Goal: Information Seeking & Learning: Learn about a topic

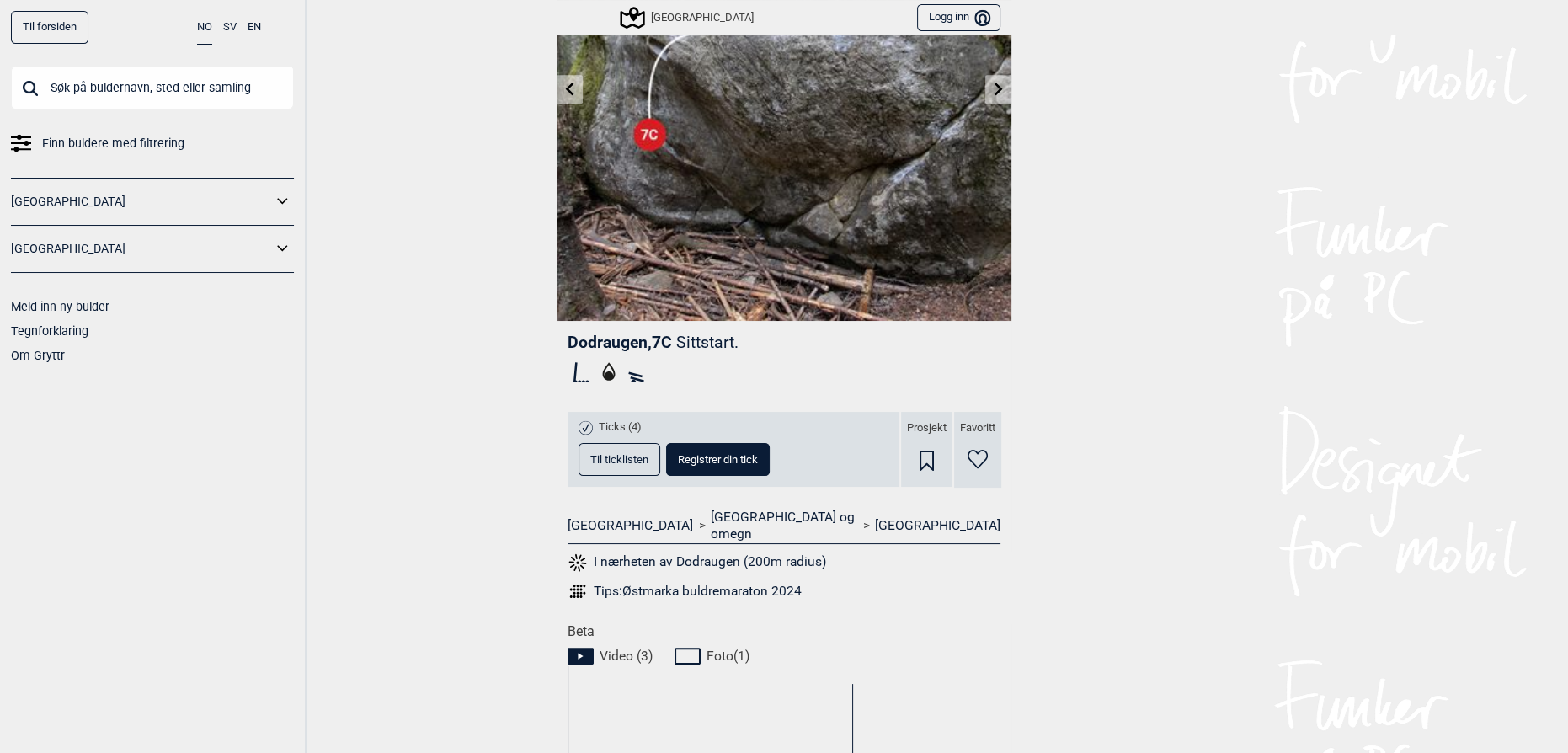
scroll to position [204, 0]
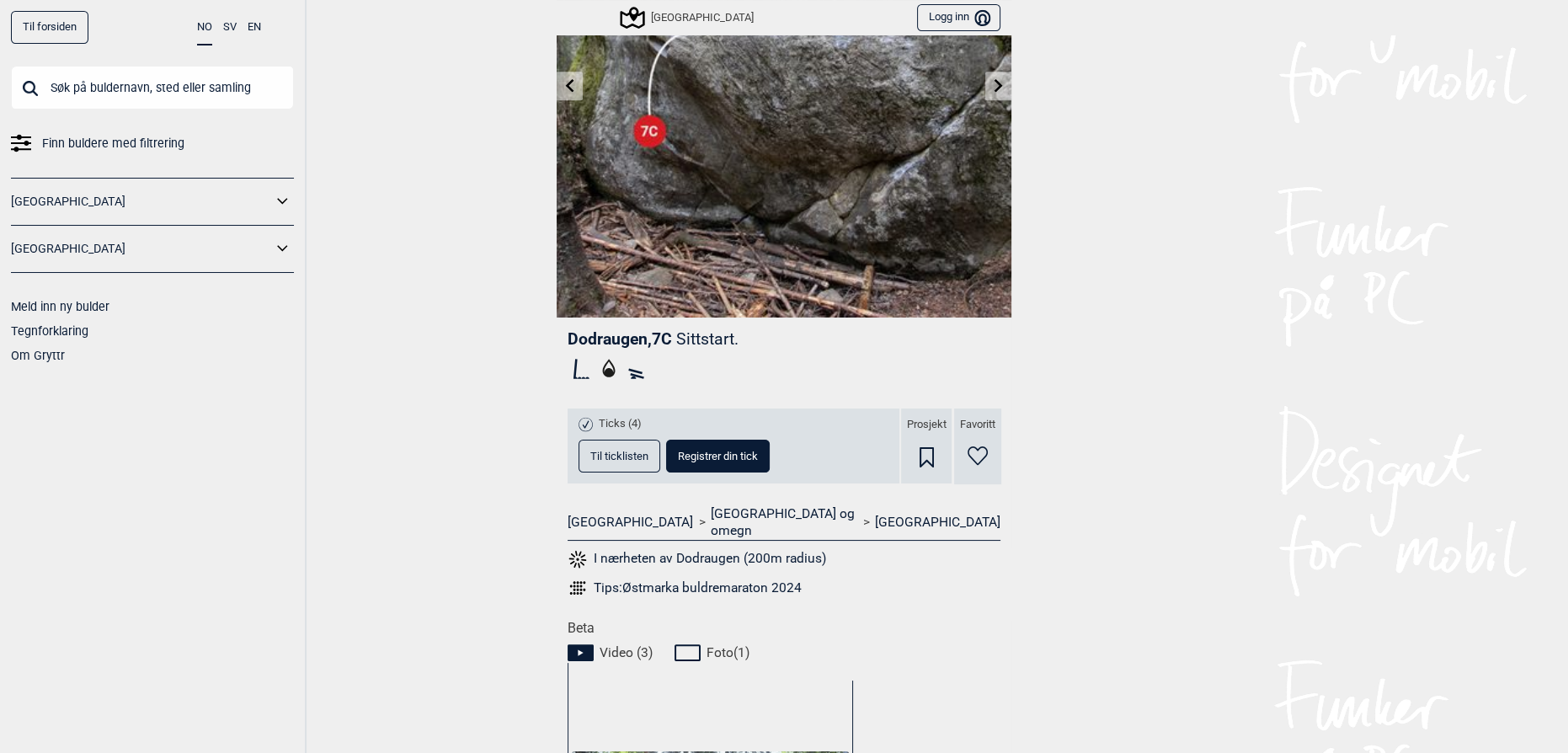
click at [624, 467] on button "Til ticklisten" at bounding box center [619, 455] width 81 height 33
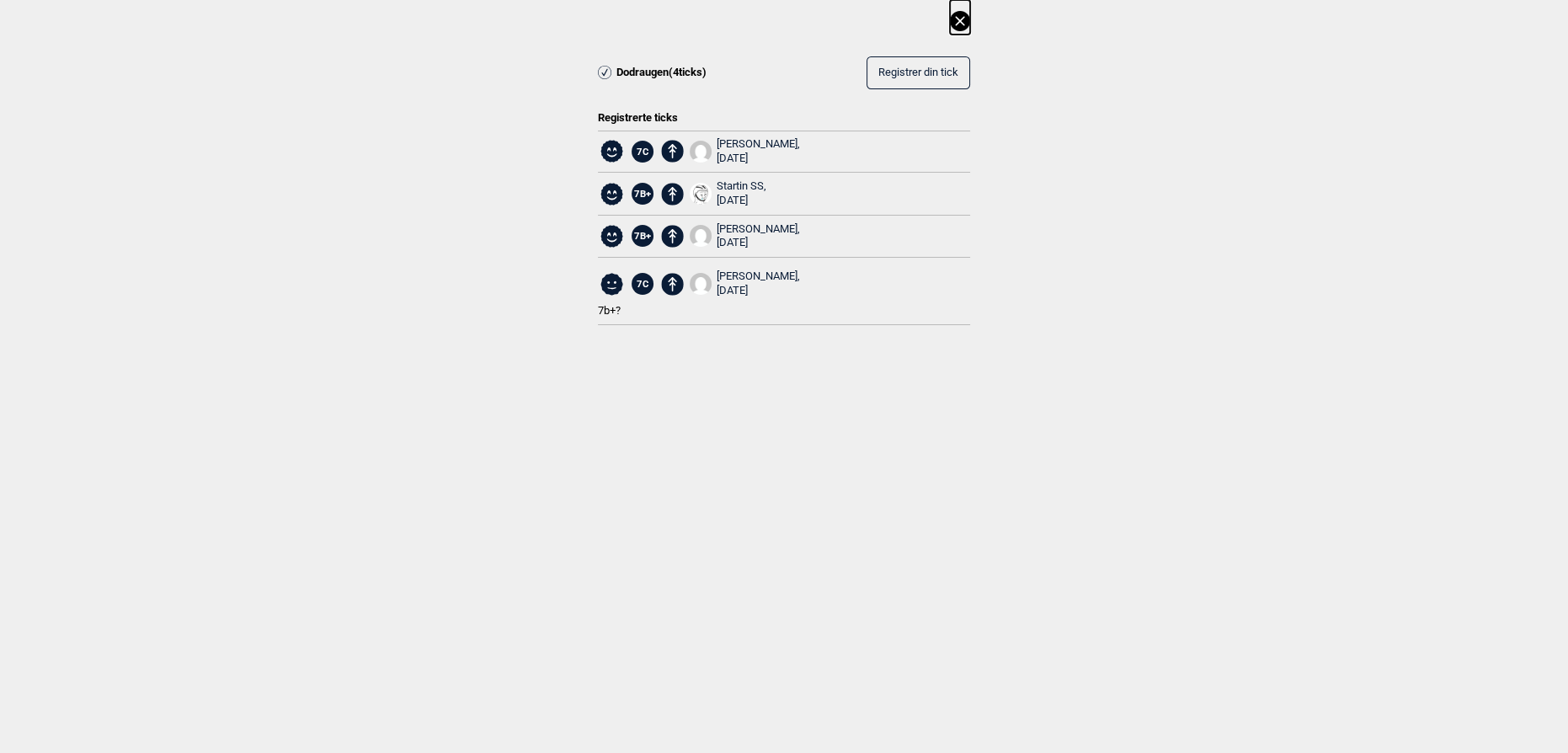
click at [1244, 219] on div "Dodraugen ( 4 ticks) Registrer din tick Registrerte ticks 7C Adomas Bekeras, [D…" at bounding box center [784, 176] width 1568 height 353
click at [414, 464] on dialog "Dodraugen ( 4 ticks) Registrer din tick Registrerte ticks 7C Adomas Bekeras, [D…" at bounding box center [784, 376] width 1568 height 753
click at [1157, 216] on div "Dodraugen ( 4 ticks) Registrer din tick Registrerte ticks 7C Adomas Bekeras, [D…" at bounding box center [784, 176] width 1568 height 353
click at [1347, 188] on div "Dodraugen ( 4 ticks) Registrer din tick Registrerte ticks 7C Adomas Bekeras, [D…" at bounding box center [784, 176] width 1568 height 353
drag, startPoint x: 308, startPoint y: 309, endPoint x: 301, endPoint y: 302, distance: 9.9
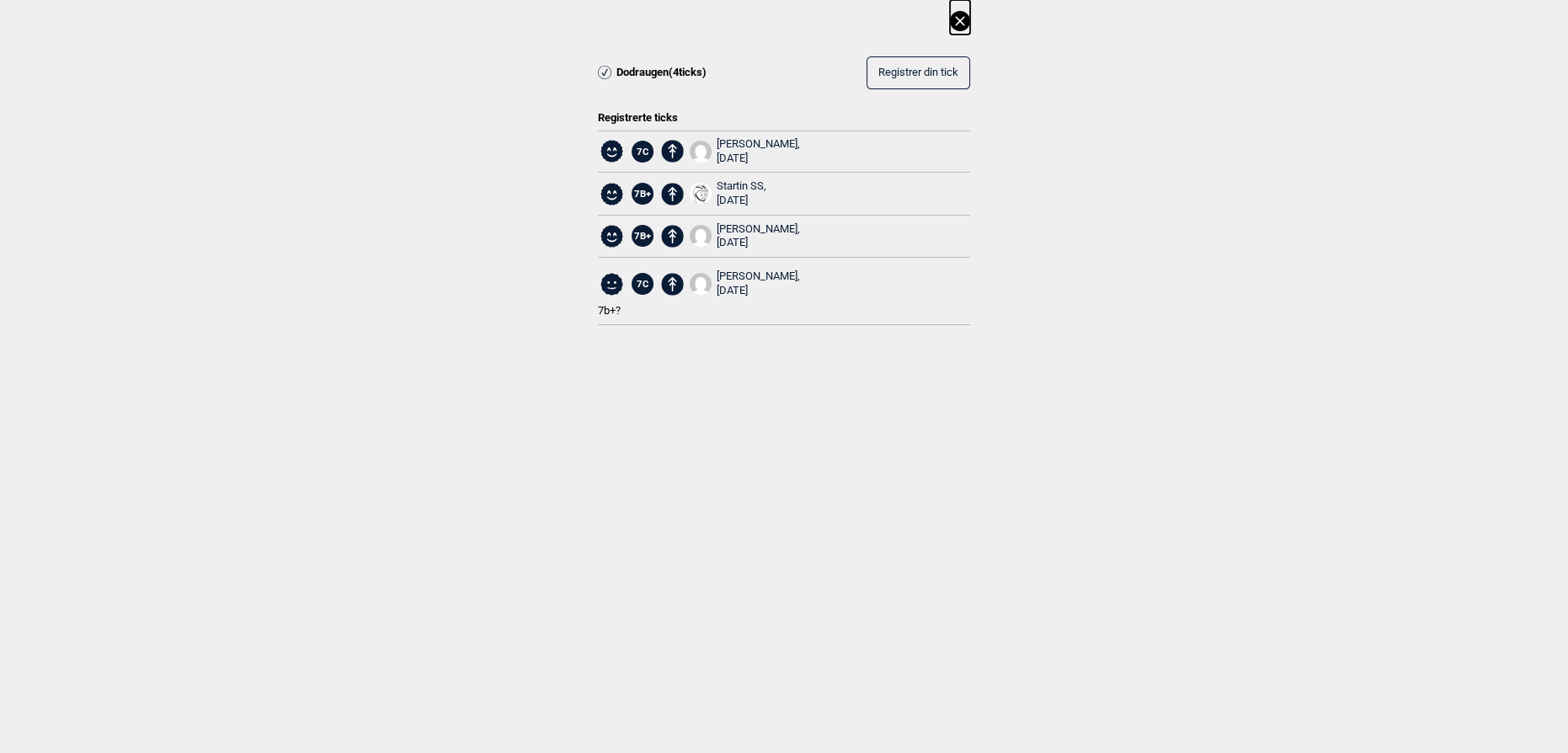
click at [308, 307] on div "Dodraugen ( 4 ticks) Registrer din tick Registrerte ticks 7C Adomas Bekeras, [D…" at bounding box center [784, 176] width 1568 height 353
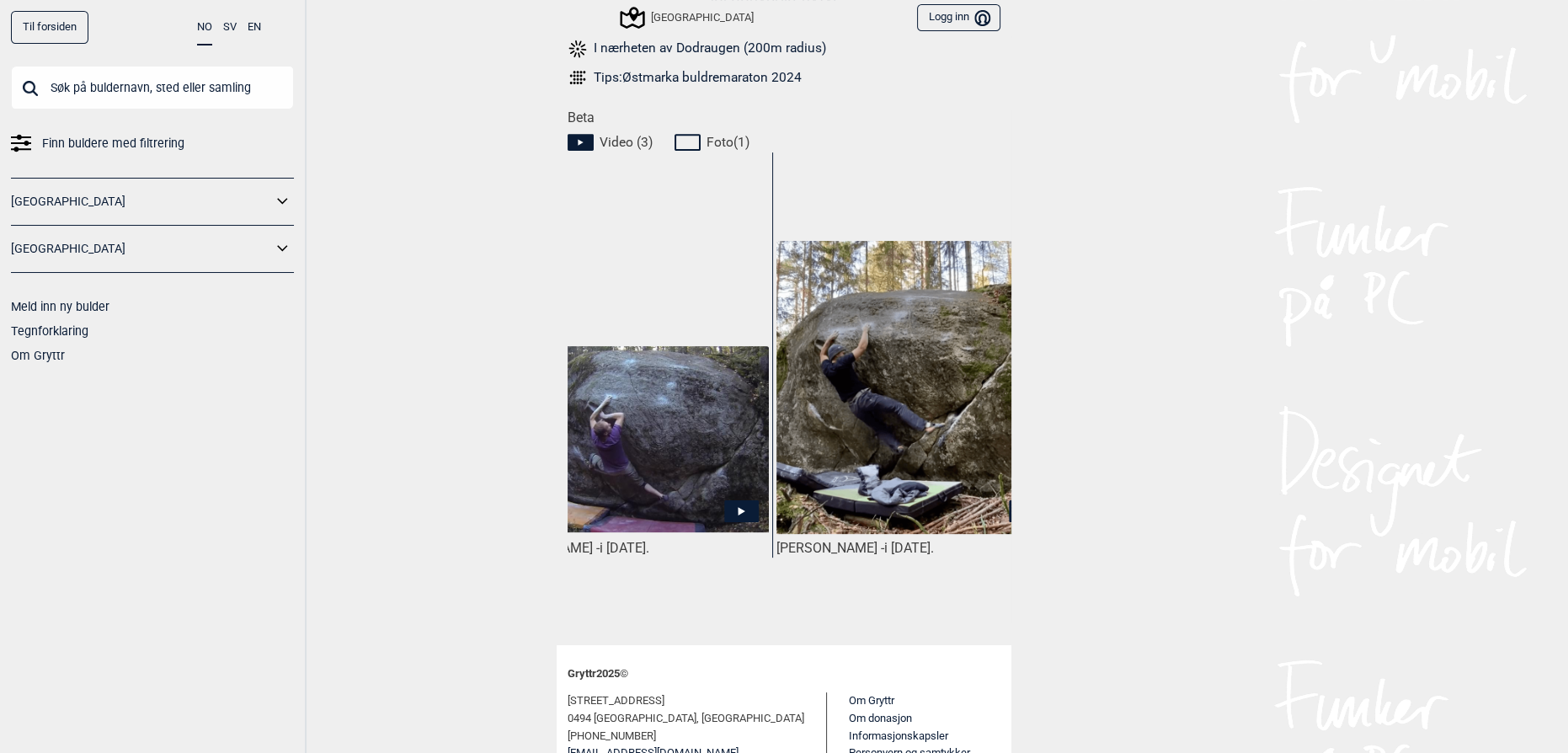
scroll to position [0, 655]
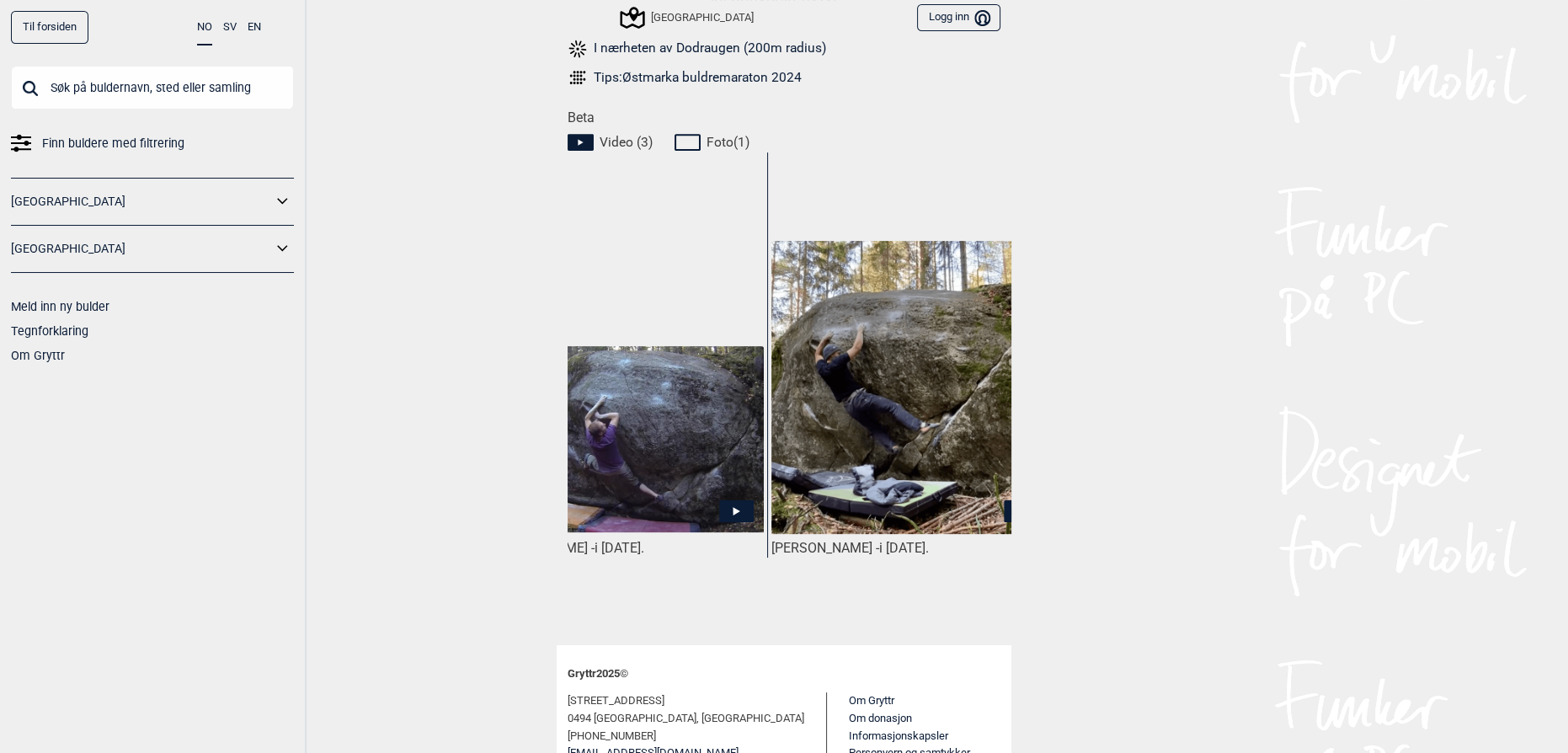
click at [909, 412] on img at bounding box center [909, 386] width 277 height 293
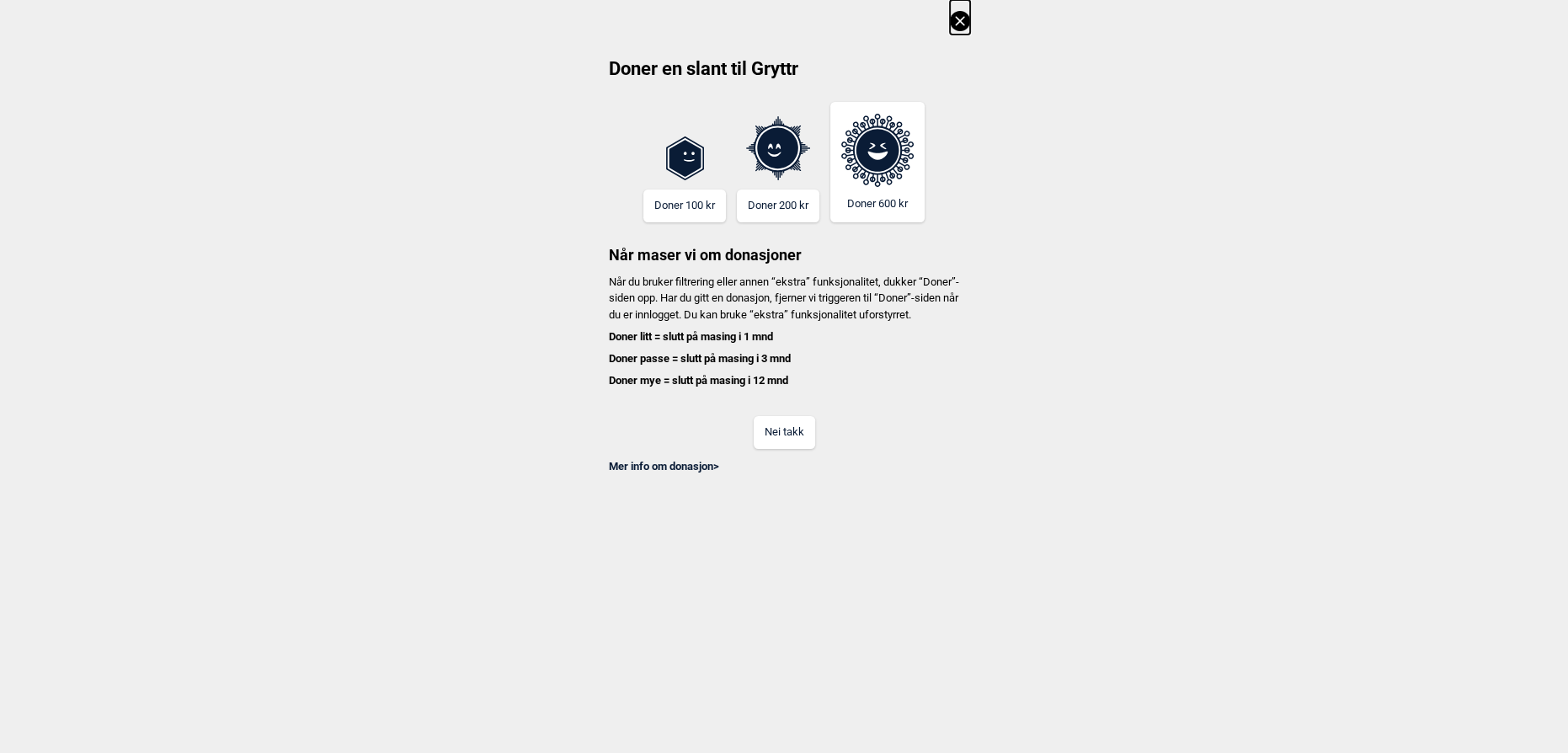
click at [767, 449] on button "Nei takk" at bounding box center [785, 432] width 62 height 33
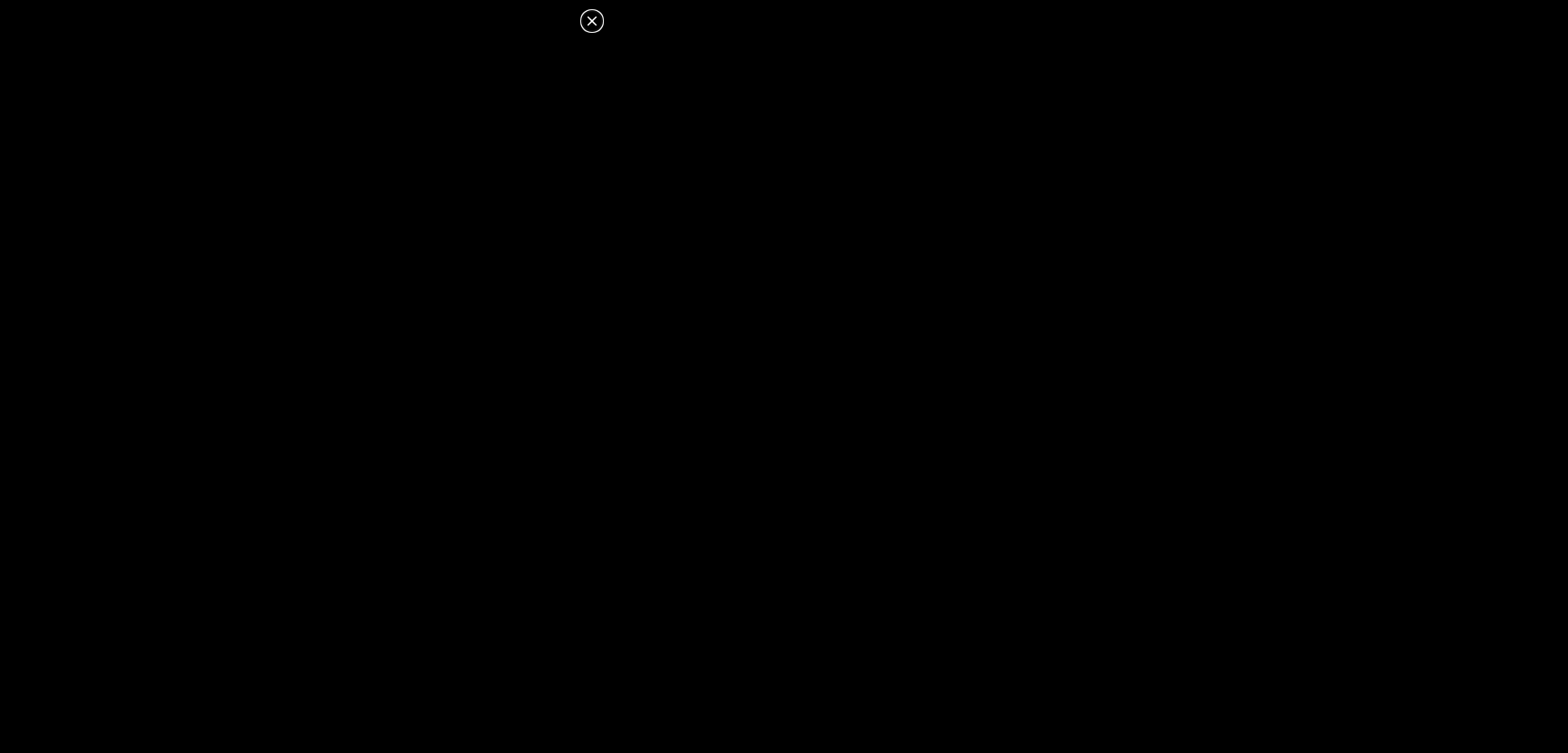
click at [993, 318] on dialog at bounding box center [784, 376] width 1568 height 753
click at [1011, 211] on dialog at bounding box center [784, 376] width 1568 height 753
click at [937, 208] on dialog at bounding box center [784, 376] width 1568 height 753
click at [954, 185] on dialog at bounding box center [784, 376] width 1568 height 753
click at [894, 218] on dialog at bounding box center [784, 376] width 1568 height 753
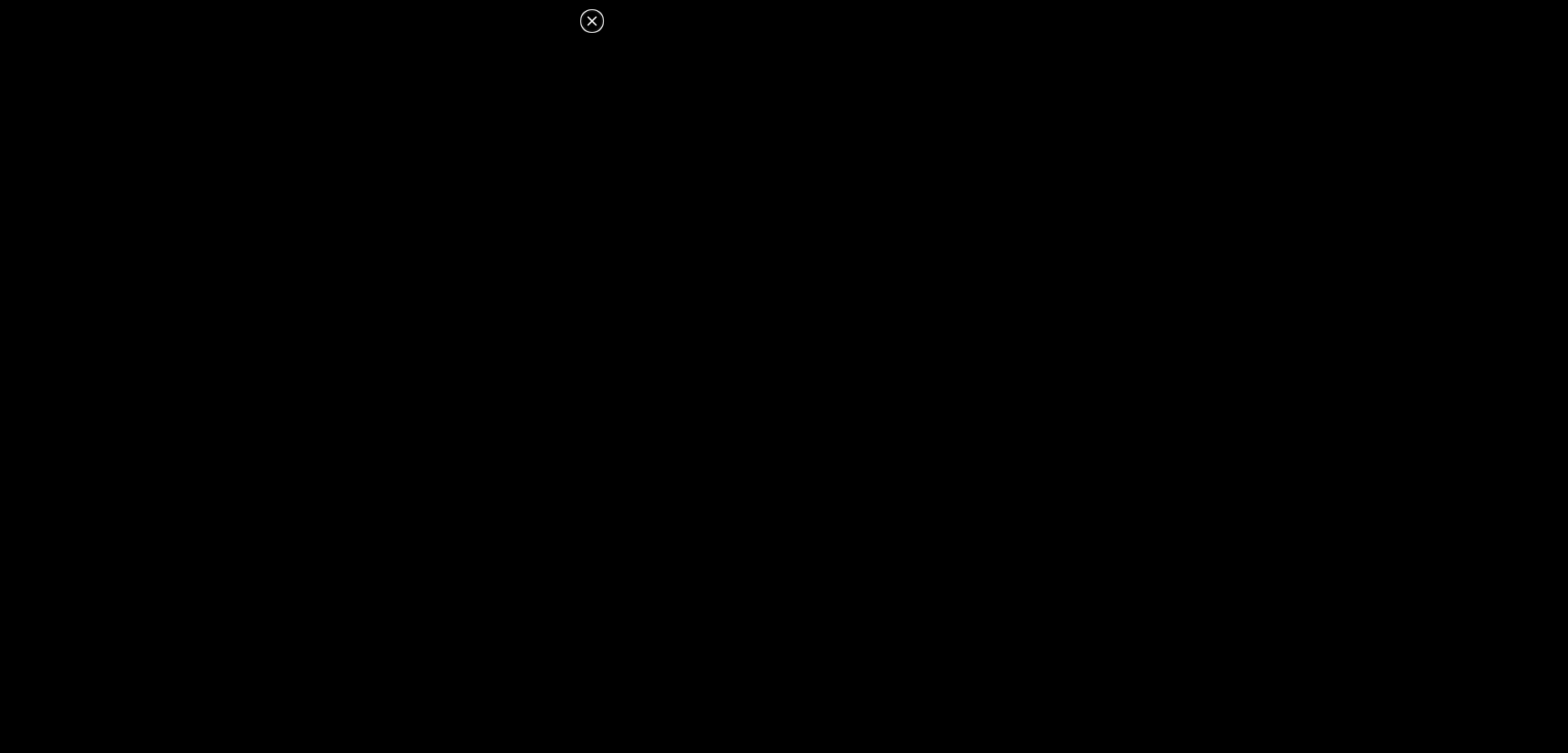
click at [875, 228] on dialog at bounding box center [784, 376] width 1568 height 753
click at [974, 136] on dialog at bounding box center [784, 376] width 1568 height 753
click at [775, 271] on dialog at bounding box center [784, 376] width 1568 height 753
click at [814, 247] on dialog at bounding box center [784, 376] width 1568 height 753
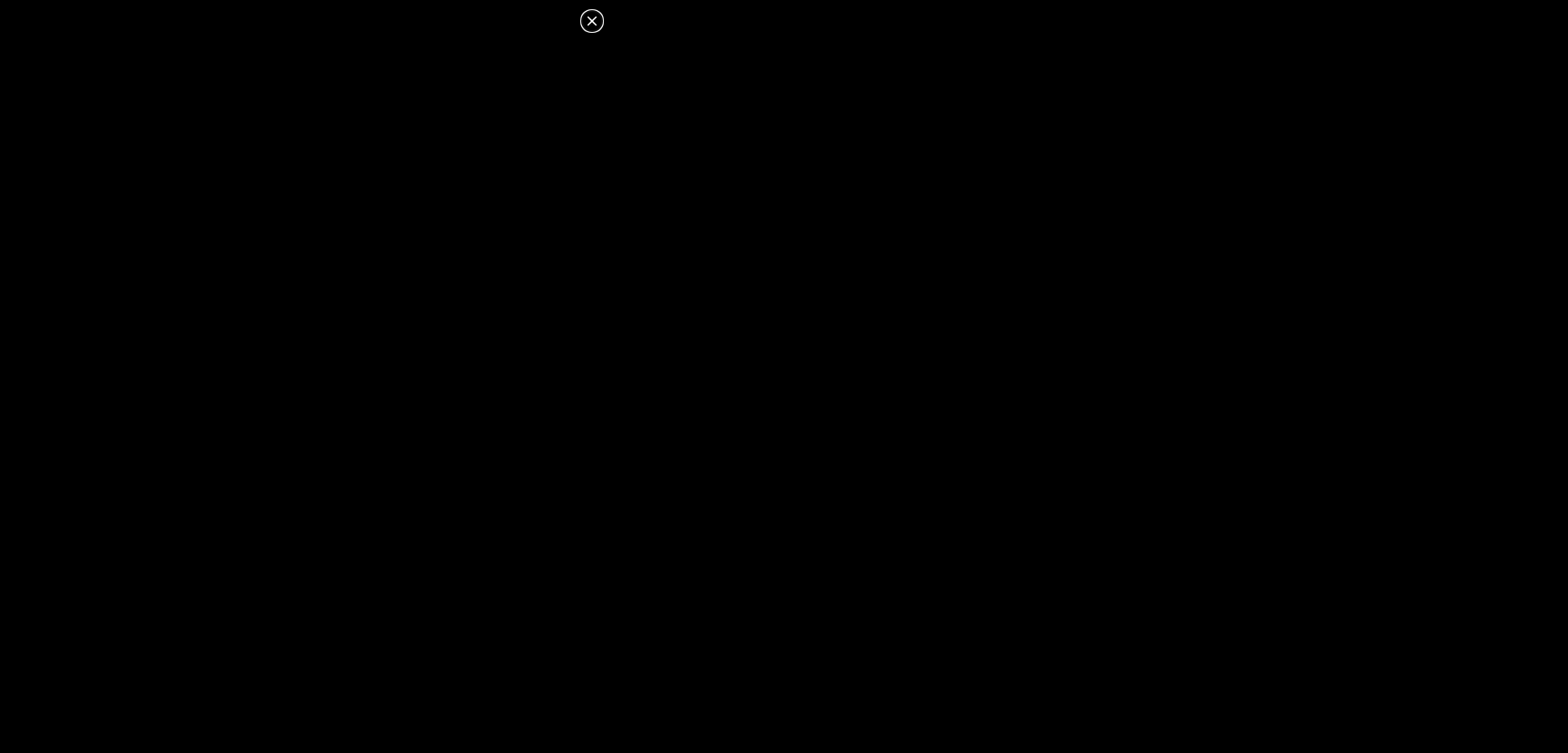
click at [998, 143] on dialog at bounding box center [784, 376] width 1568 height 753
click at [588, 17] on icon at bounding box center [591, 20] width 9 height 9
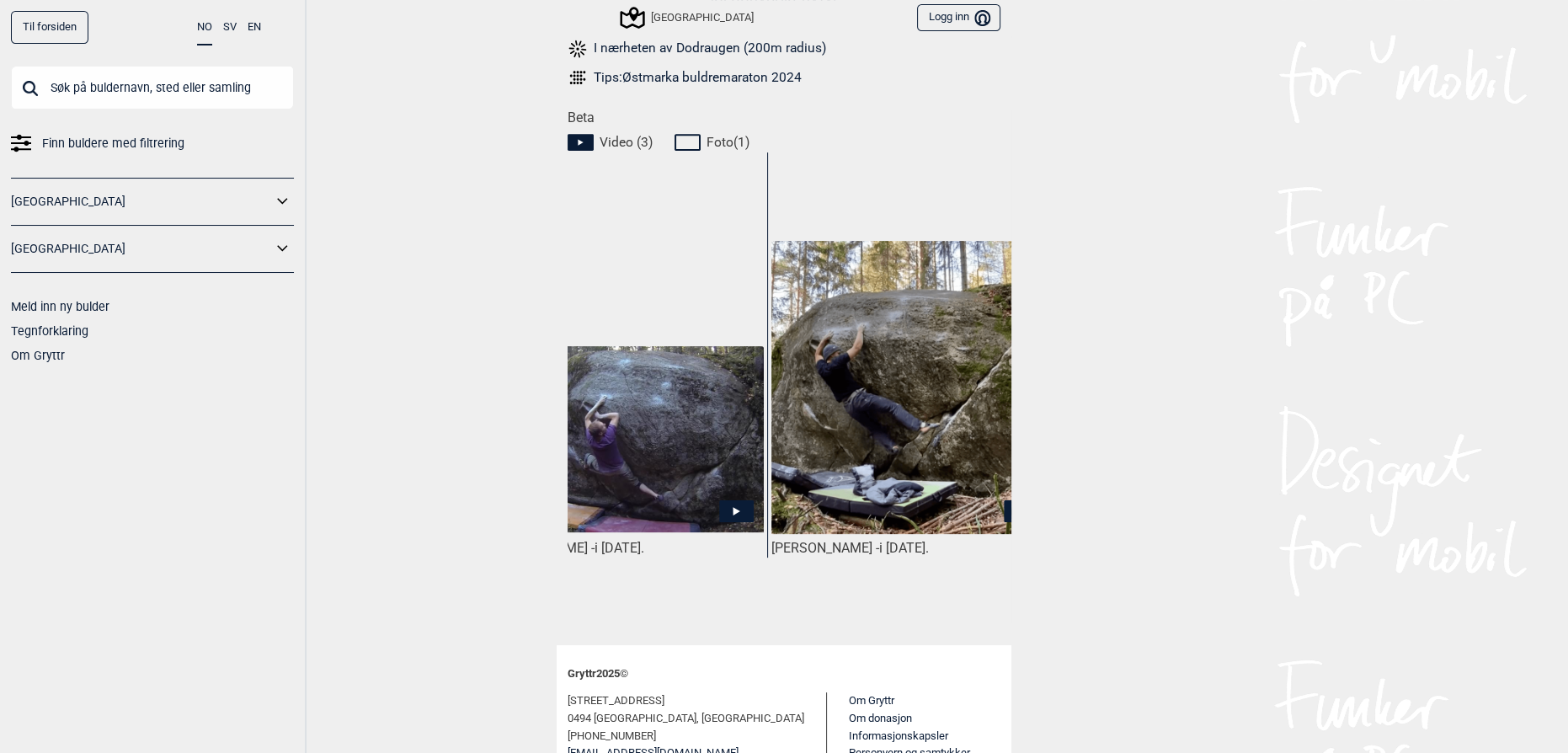
click at [815, 351] on img at bounding box center [909, 386] width 277 height 293
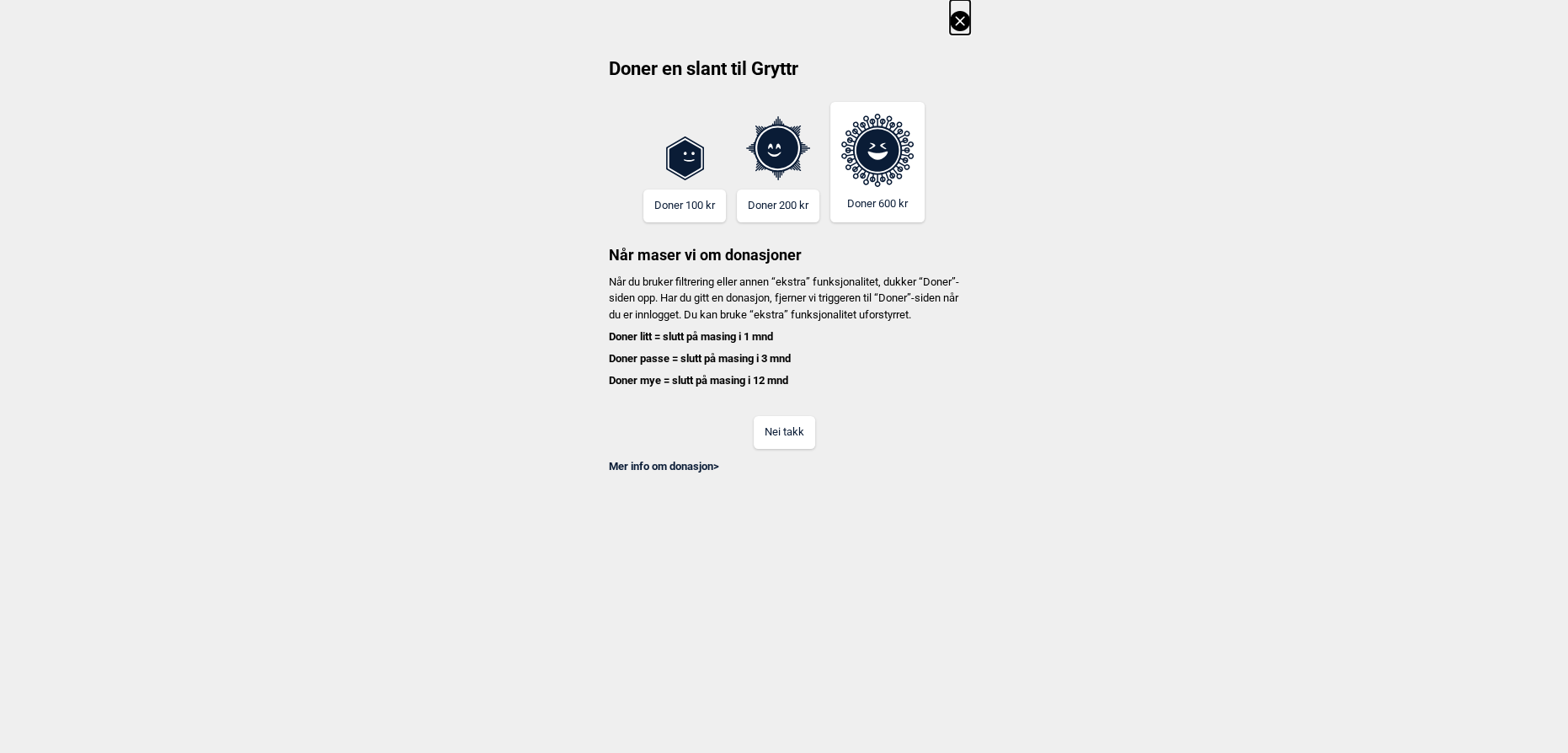
click at [788, 440] on button "Nei takk" at bounding box center [785, 432] width 62 height 33
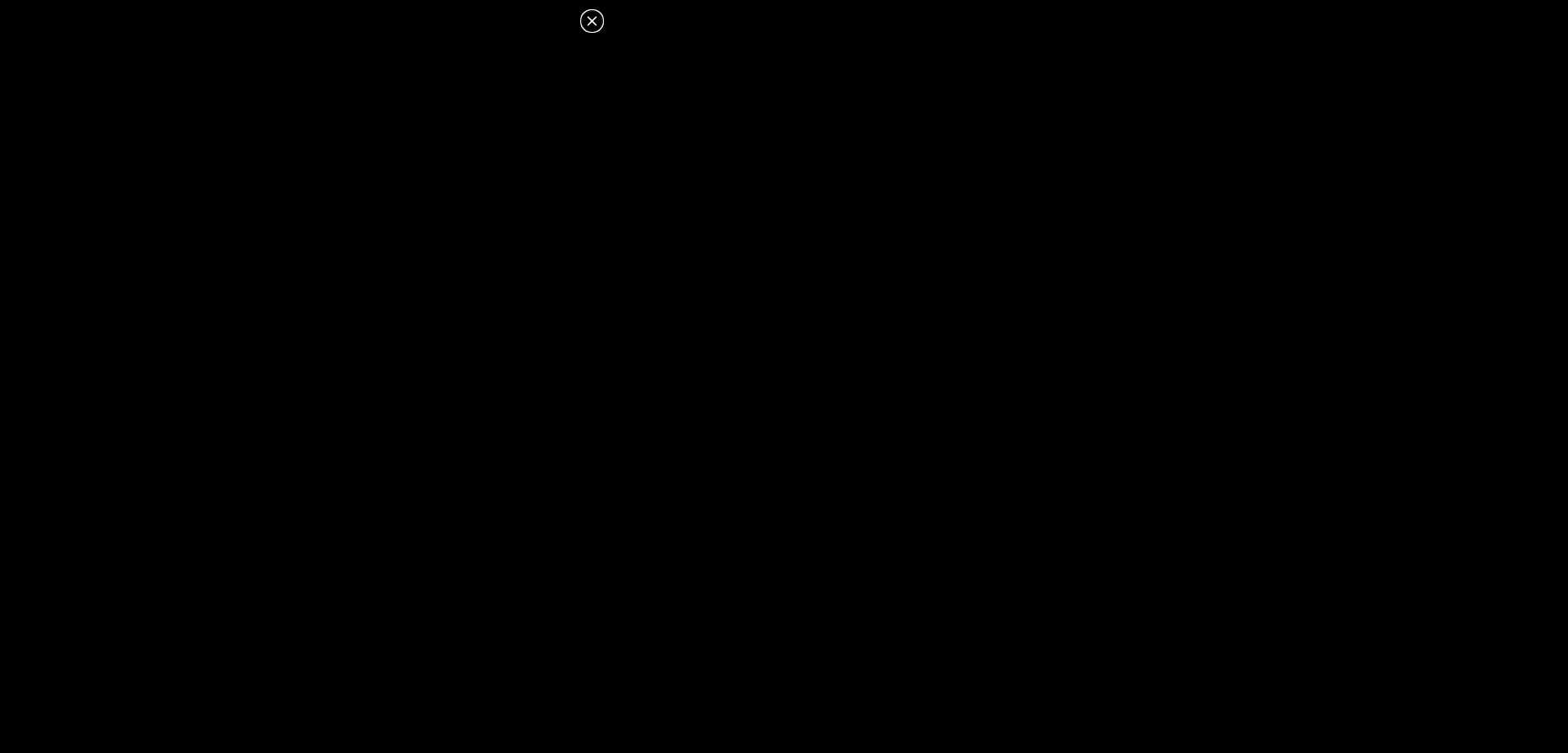
click at [599, 19] on icon at bounding box center [592, 21] width 20 height 20
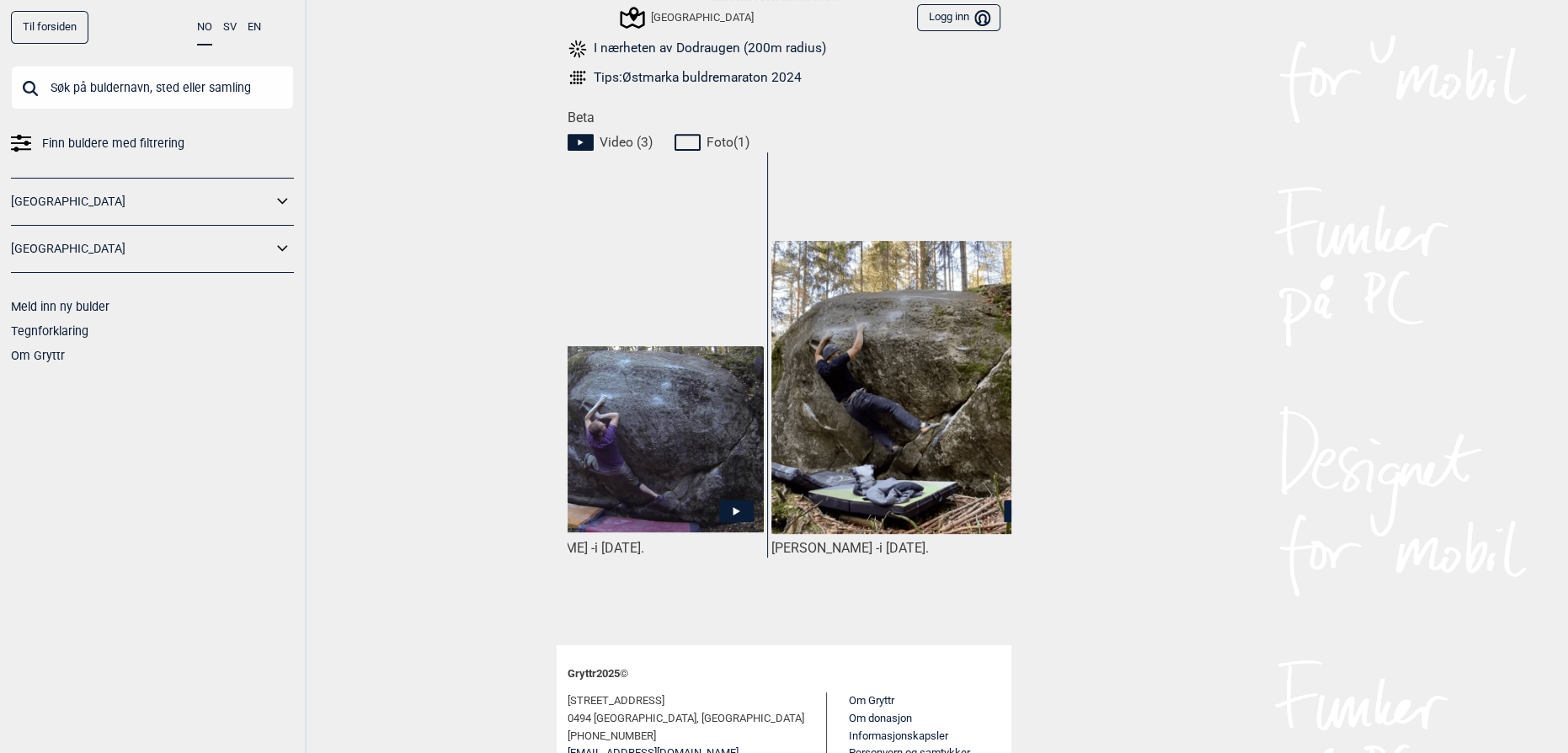
click at [854, 588] on div "Tomas Reinsborg - i oktober 2023." at bounding box center [909, 387] width 284 height 471
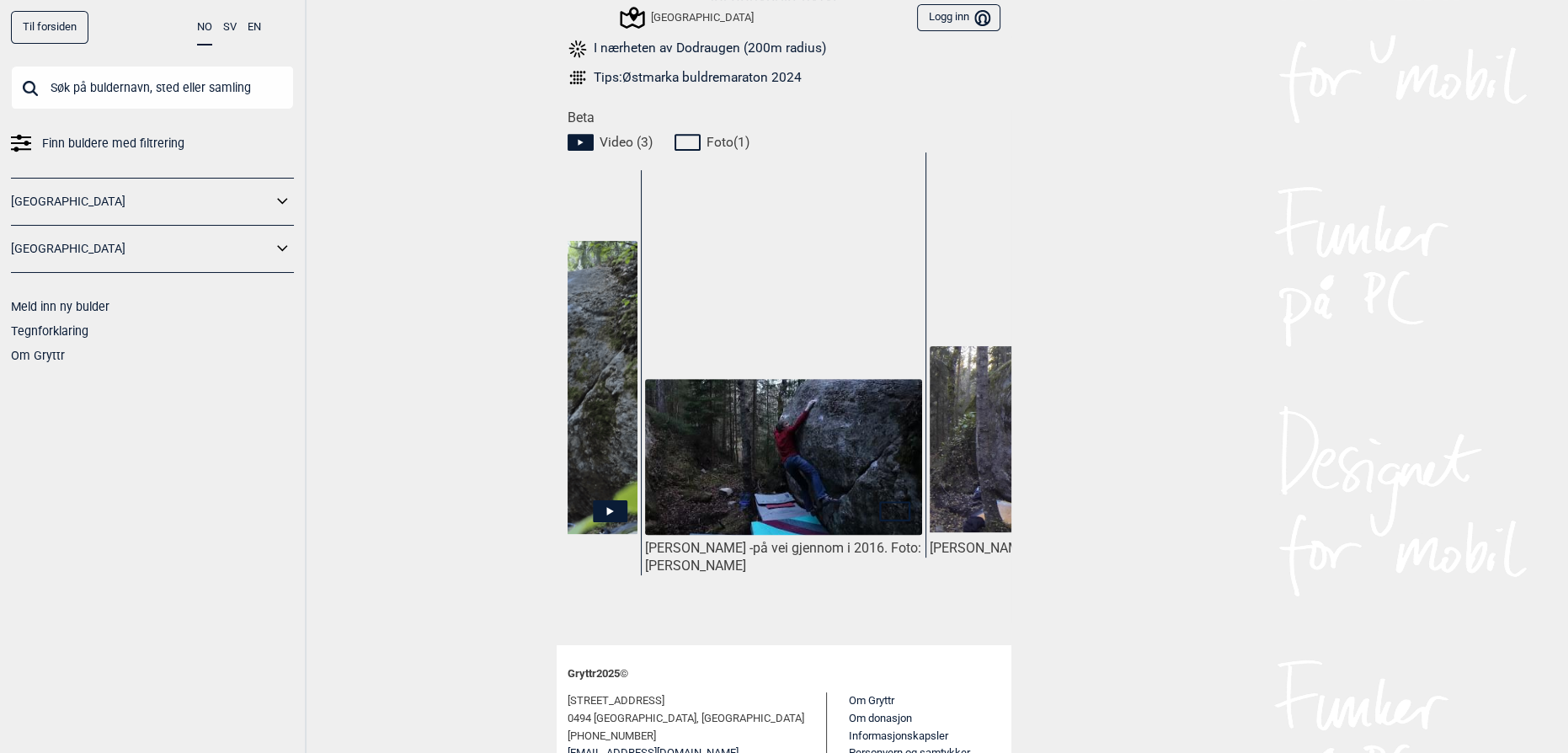
scroll to position [0, 254]
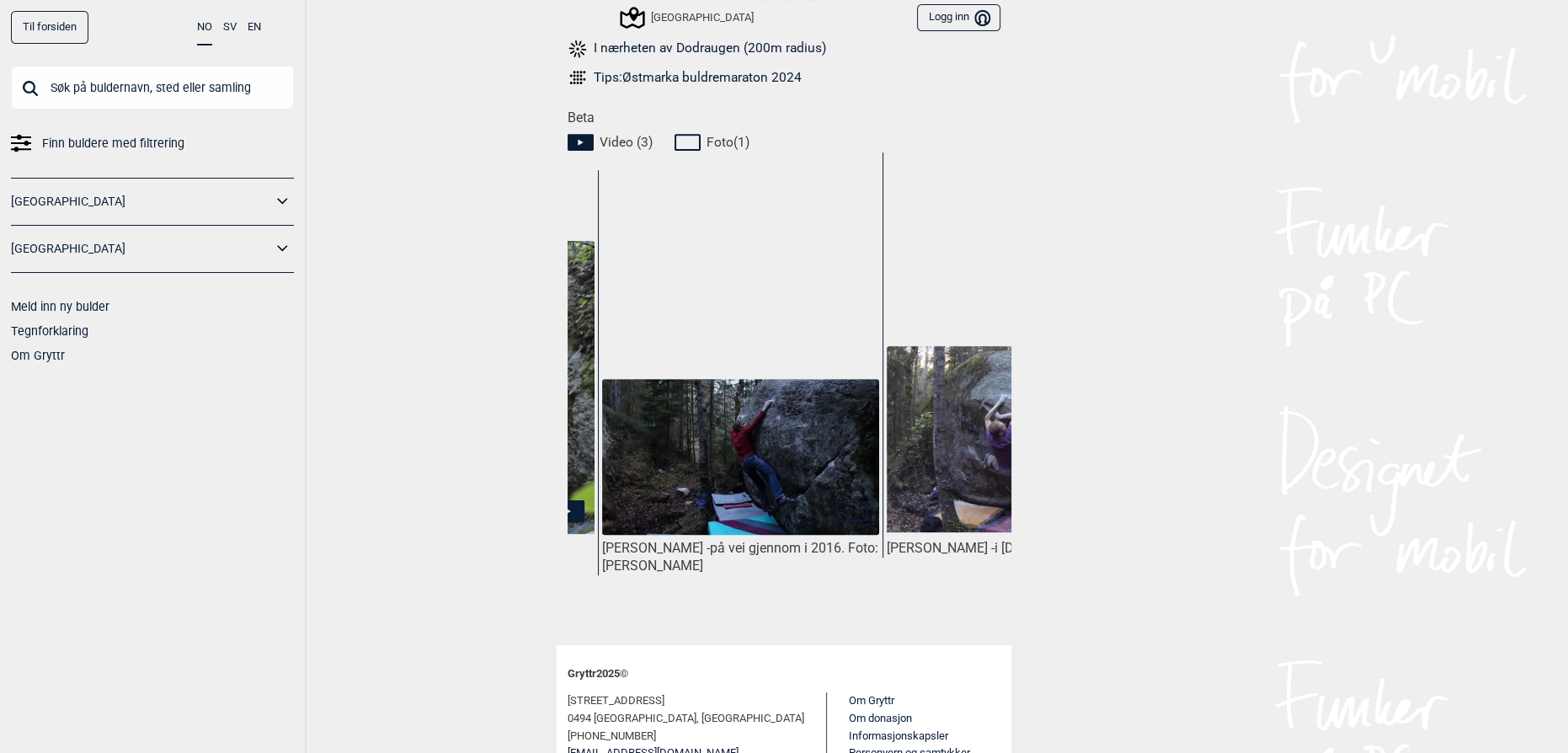
drag, startPoint x: 715, startPoint y: 572, endPoint x: 741, endPoint y: 583, distance: 28.2
click at [754, 578] on div "Einar Landmark - på vei gjennom i 2016. Foto: Thoralf M Bergersen" at bounding box center [740, 405] width 284 height 471
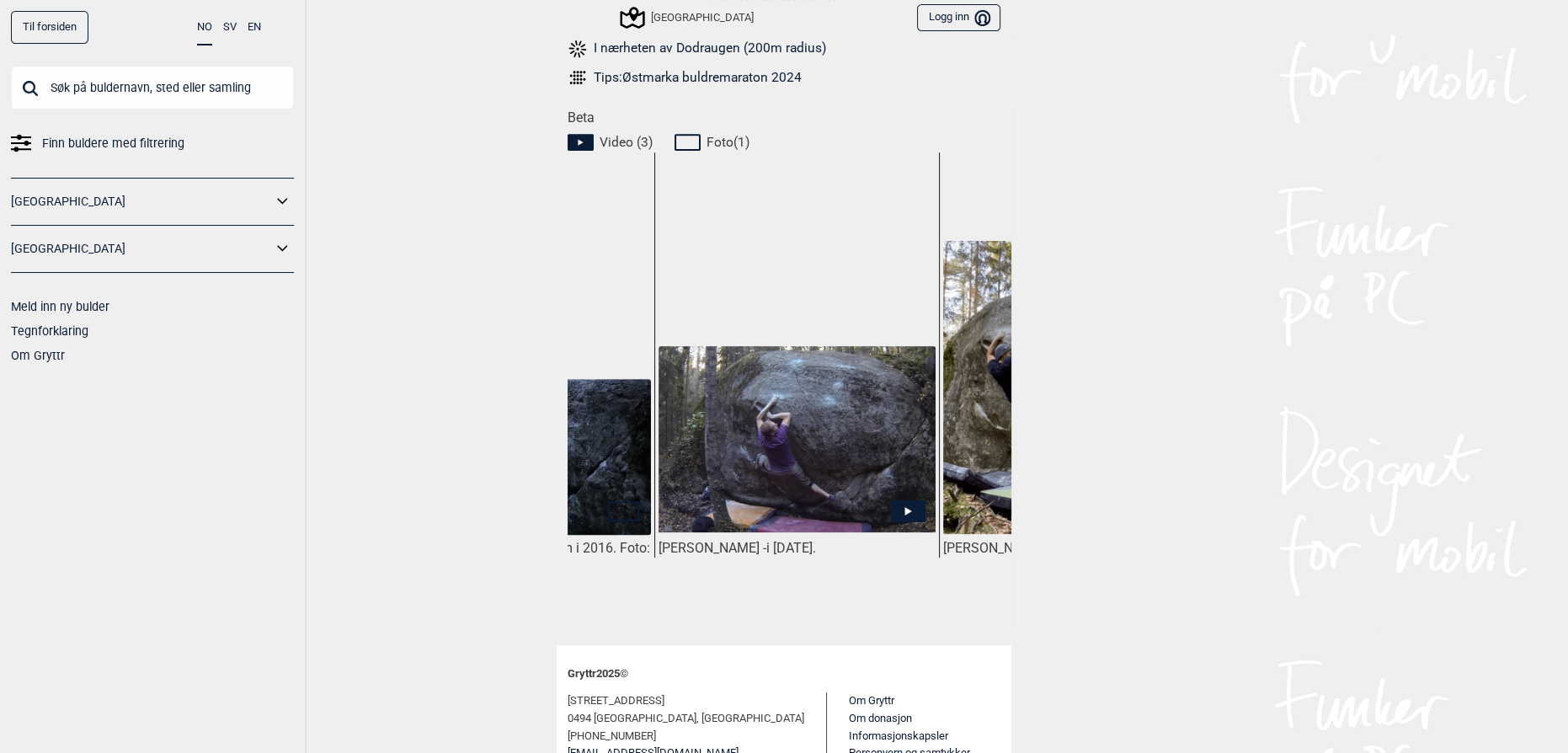
scroll to position [0, 0]
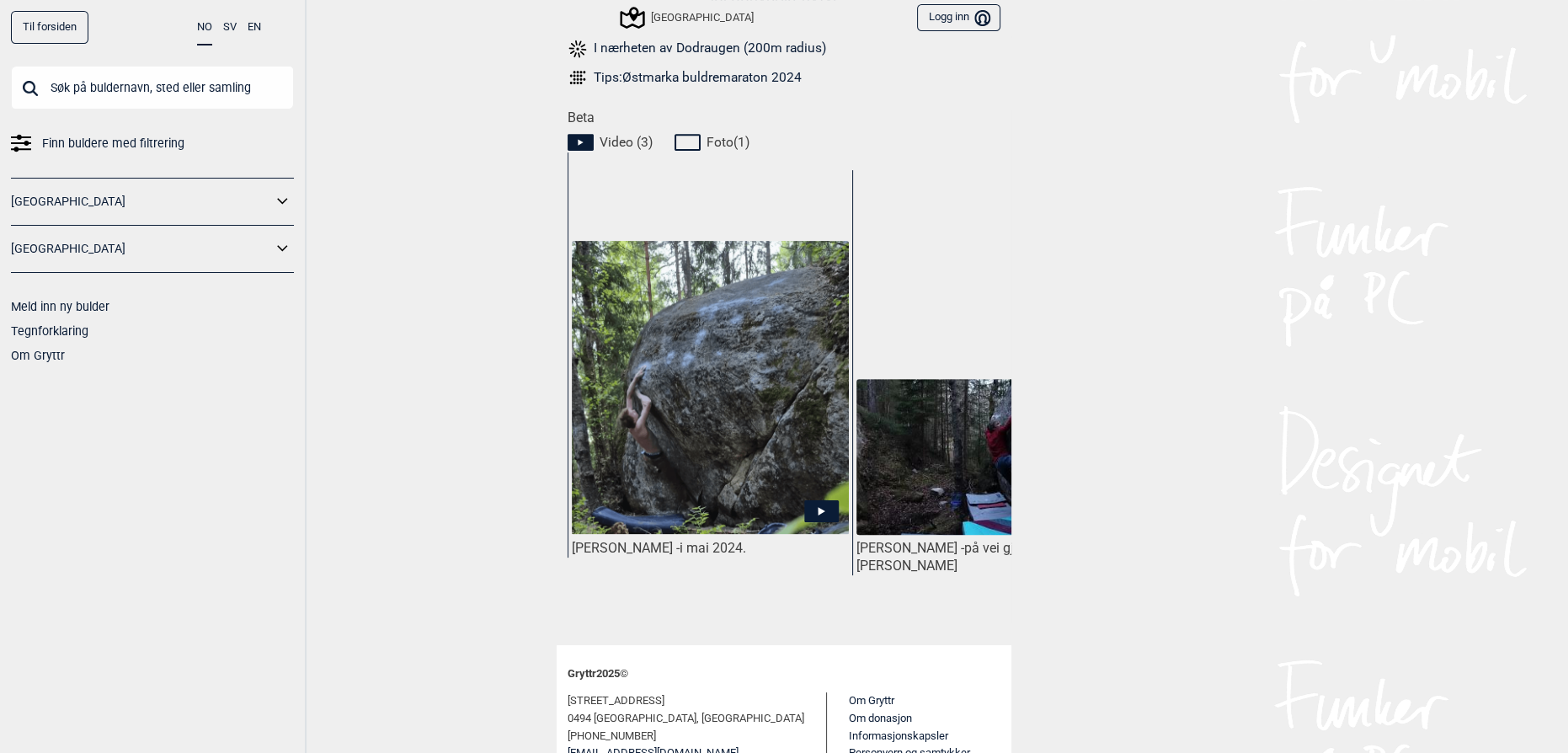
click at [633, 461] on img at bounding box center [710, 386] width 277 height 293
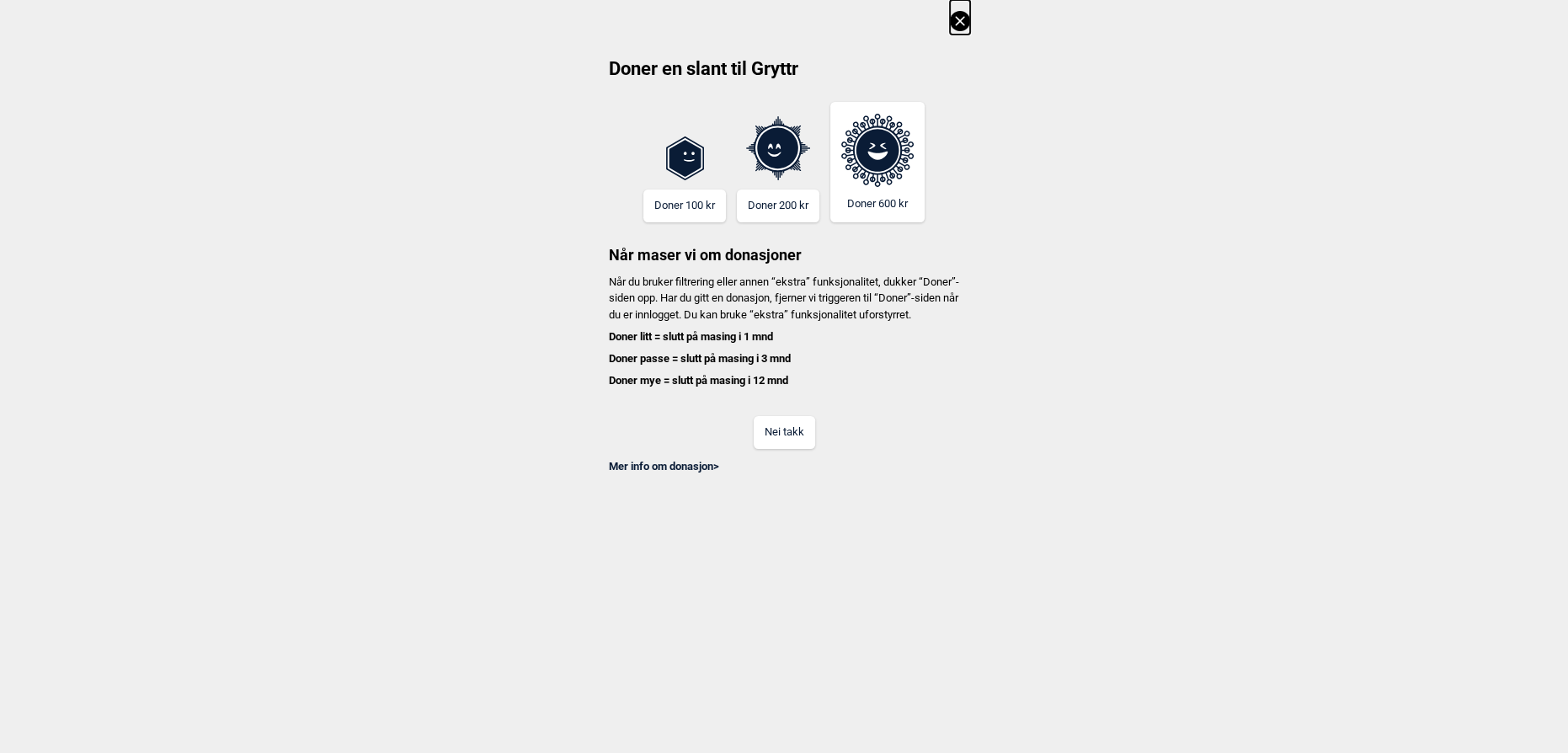
click at [787, 449] on button "Nei takk" at bounding box center [785, 432] width 62 height 33
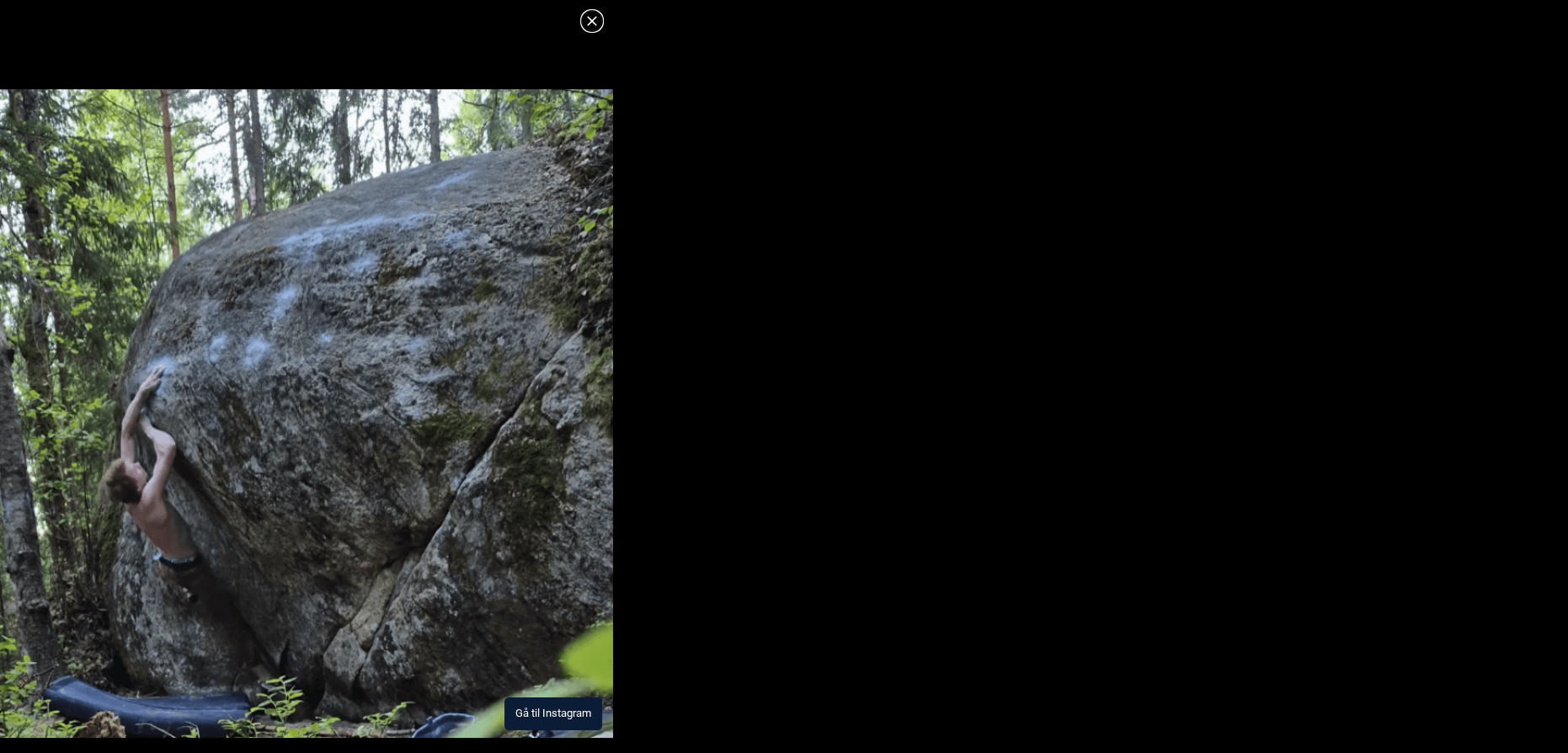
click at [415, 430] on img at bounding box center [306, 413] width 613 height 649
click at [577, 32] on div "Gå til Instagram" at bounding box center [306, 384] width 613 height 707
click at [585, 24] on icon at bounding box center [592, 21] width 20 height 20
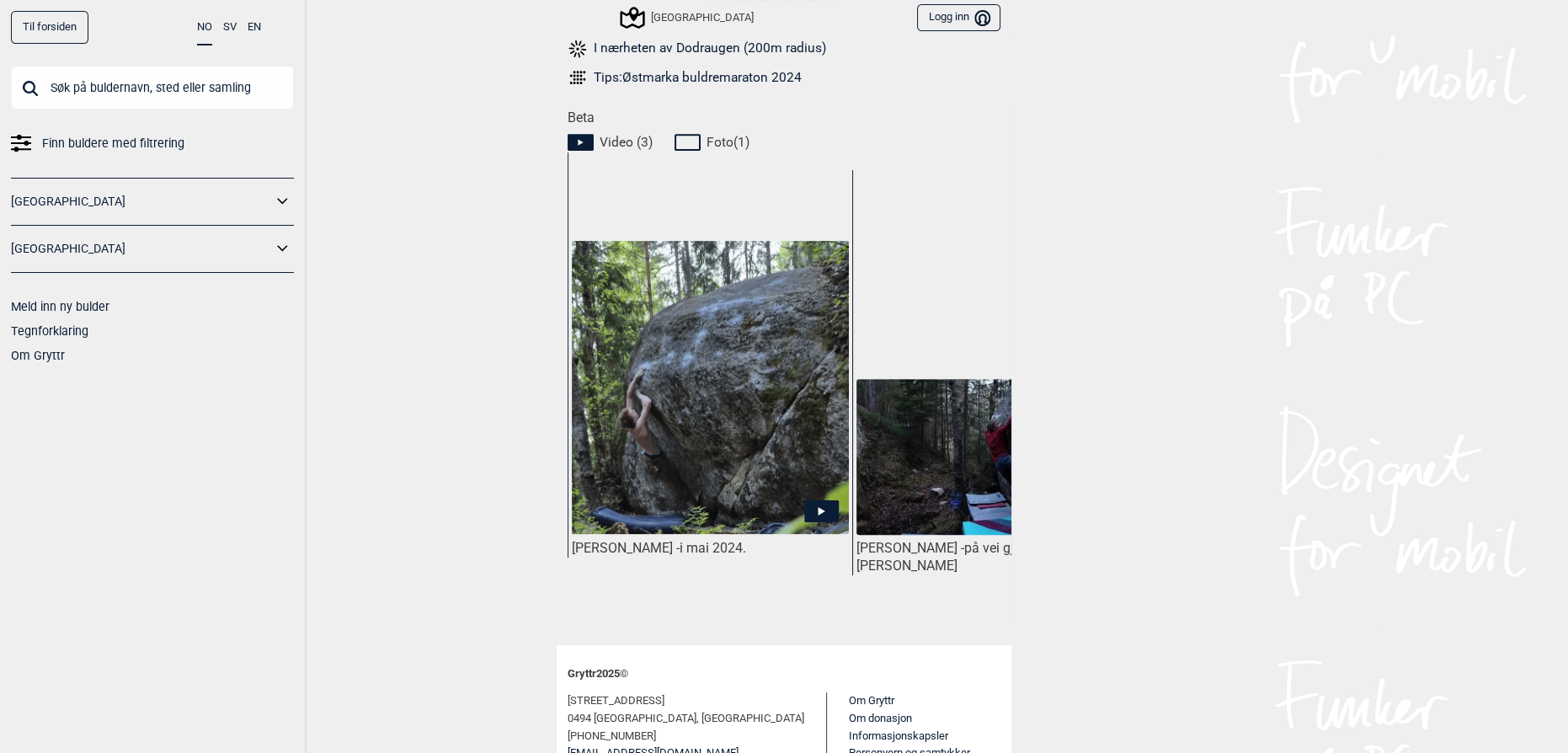
drag, startPoint x: 584, startPoint y: 605, endPoint x: 593, endPoint y: 600, distance: 10.3
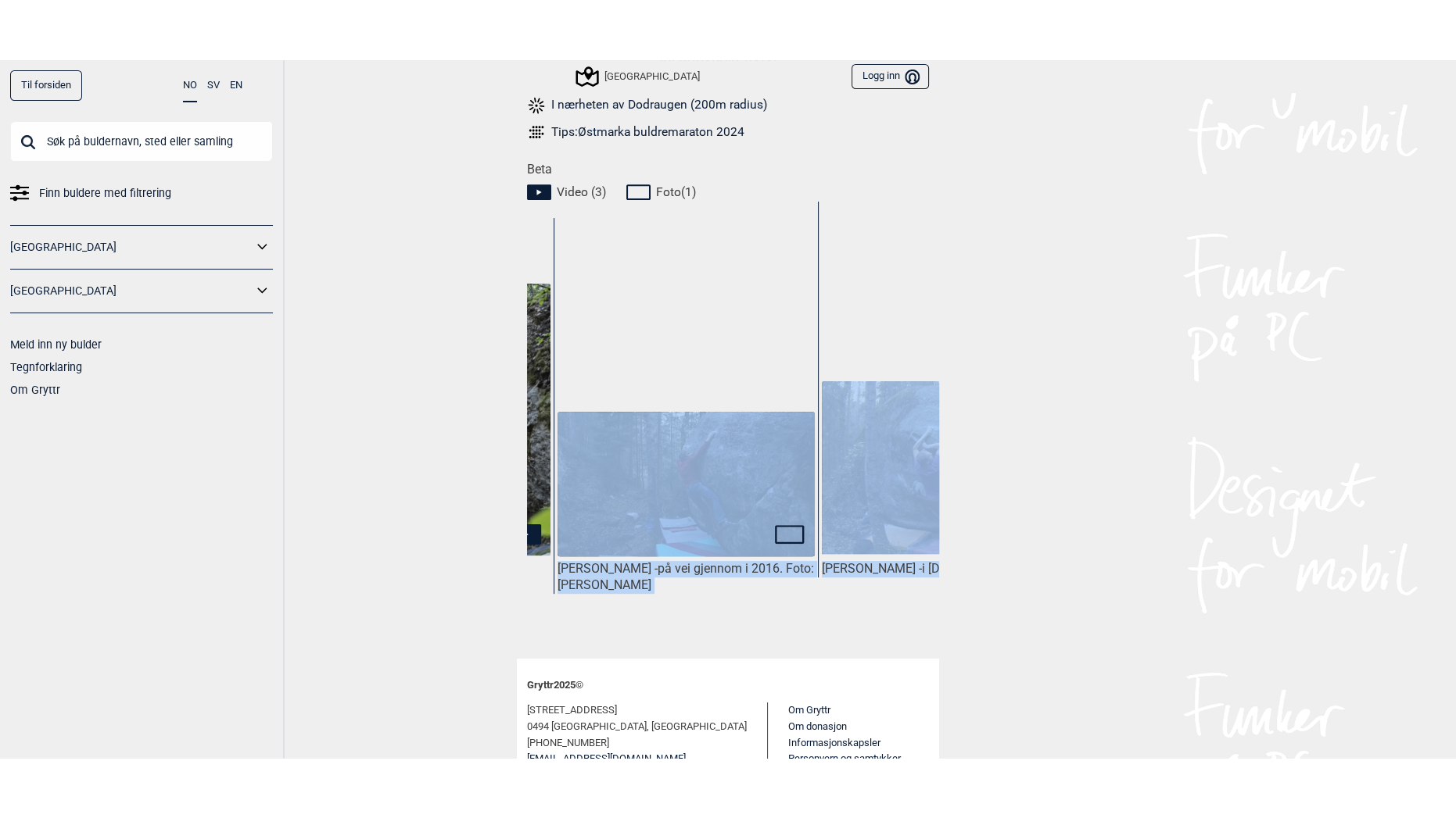
scroll to position [0, 470]
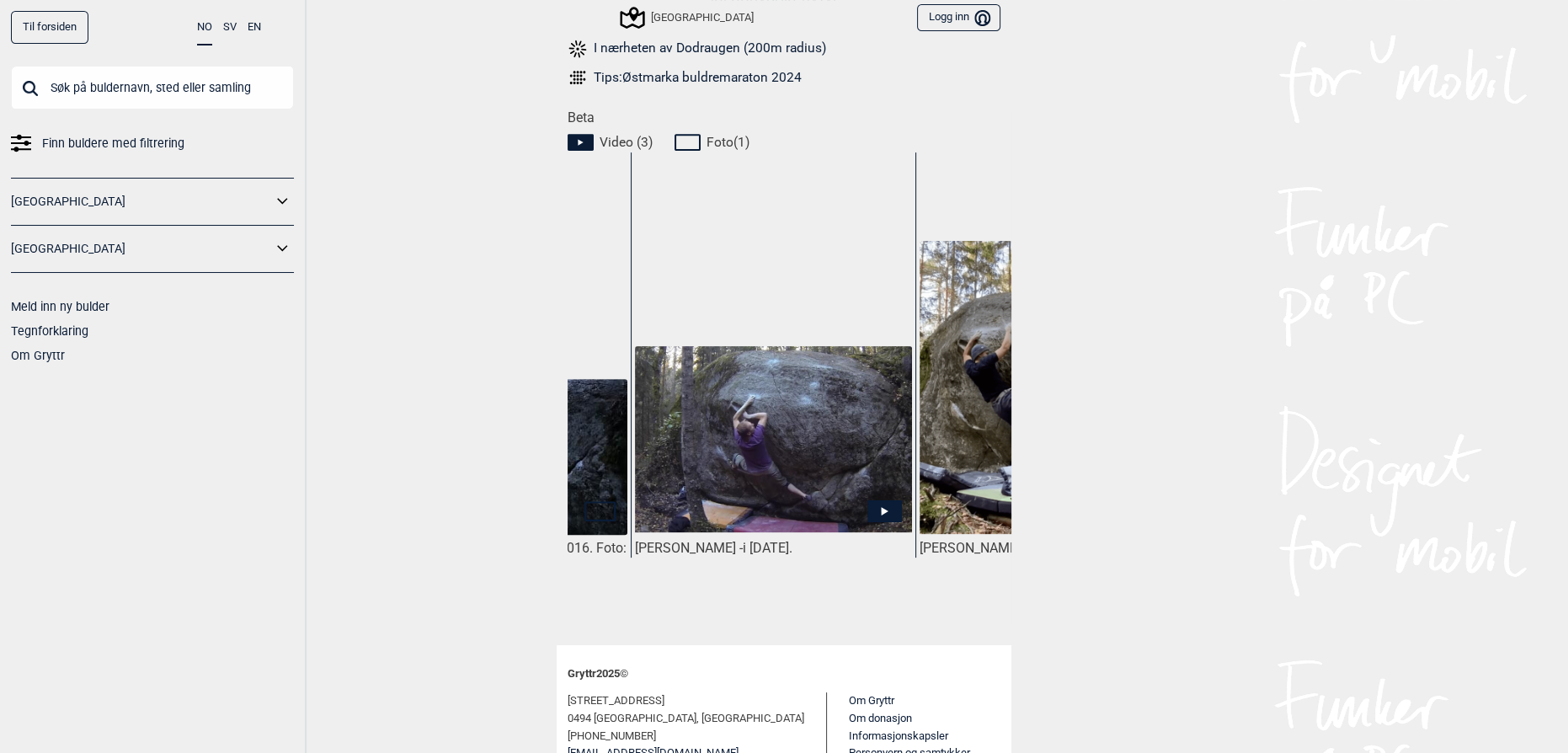
click at [1362, 235] on div "Til forsiden NO SV EN Finn buldere med filtrering Norge Sverige Meld inn ny bul…" at bounding box center [784, 376] width 1568 height 753
click at [749, 507] on img at bounding box center [773, 438] width 277 height 186
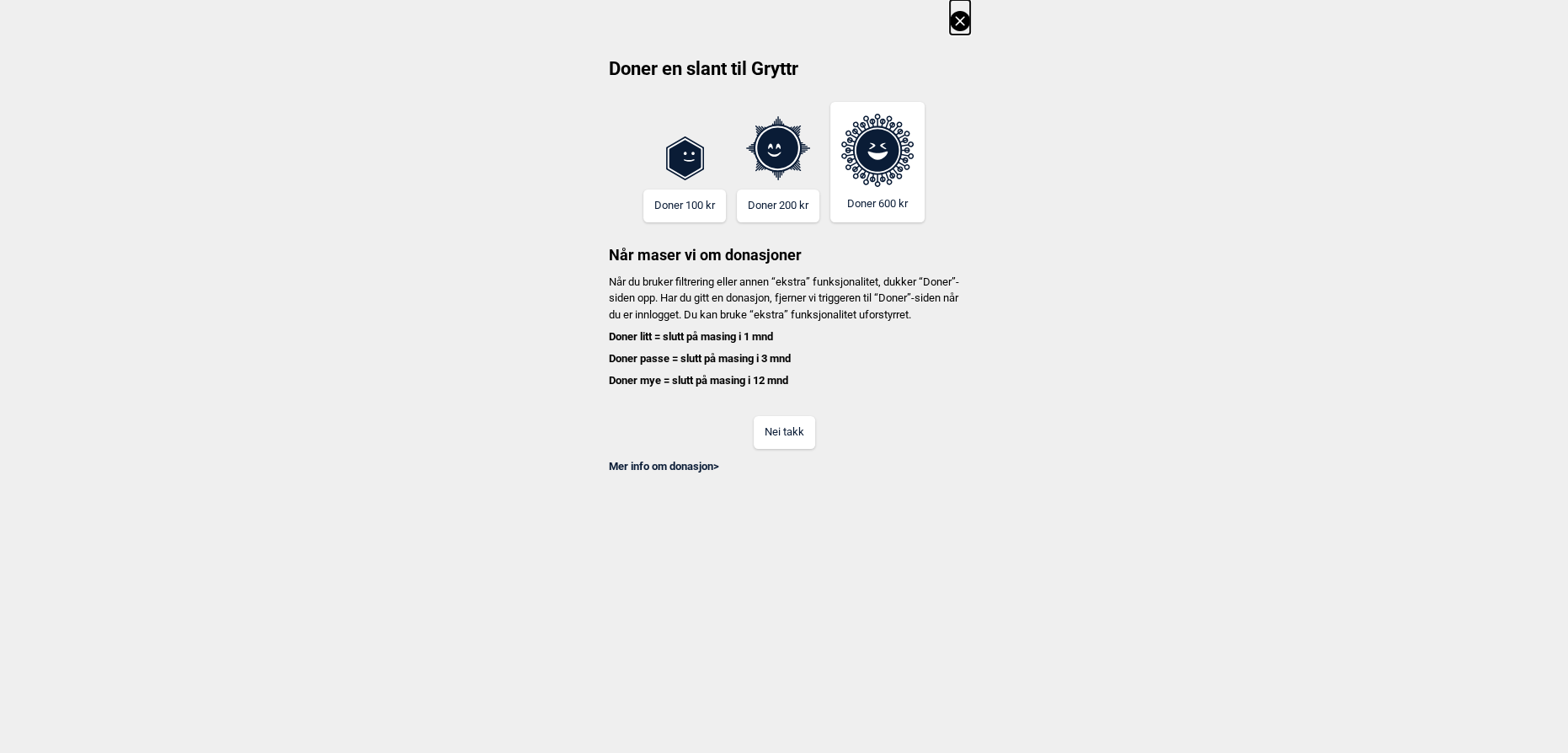
click at [785, 441] on button "Nei takk" at bounding box center [785, 432] width 62 height 33
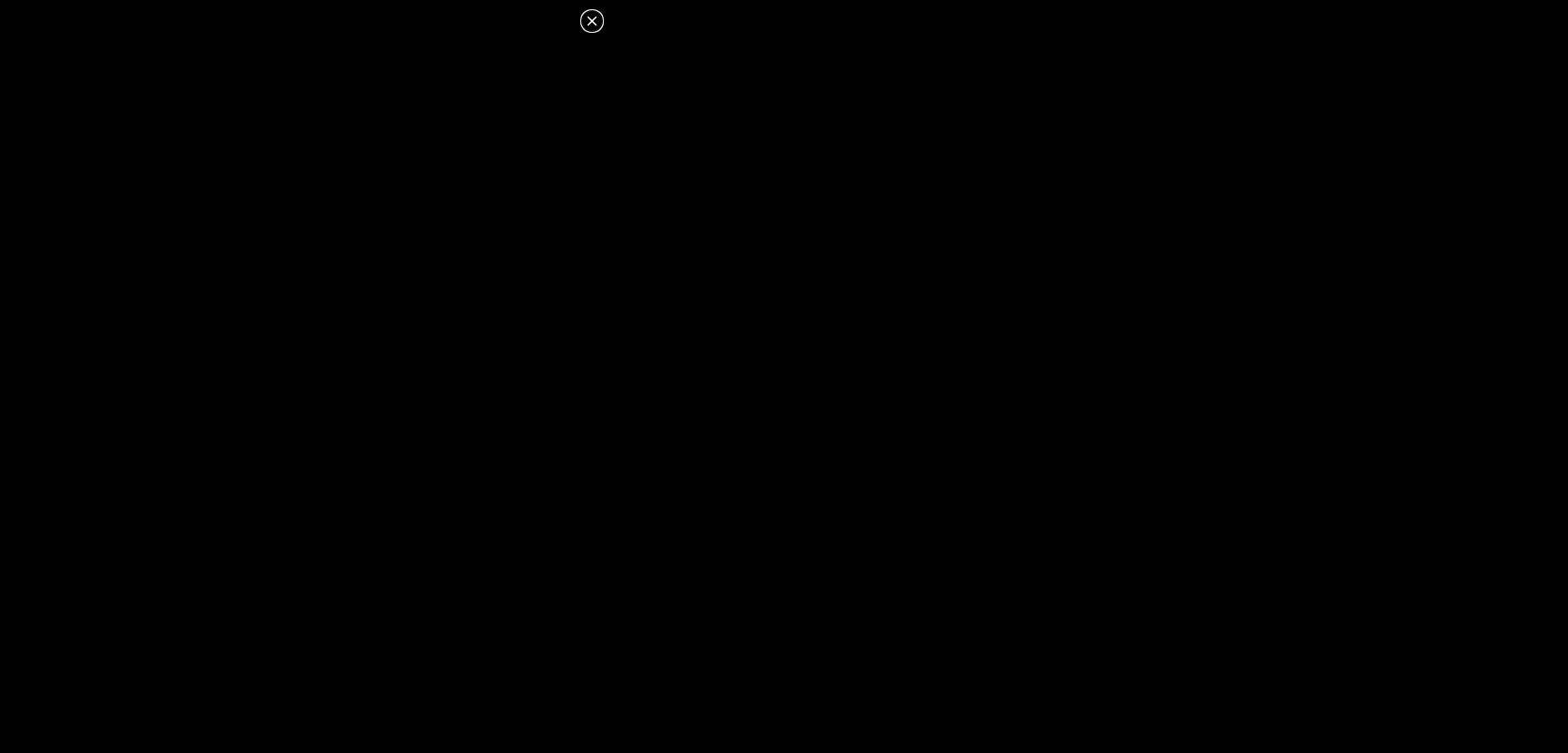
scroll to position [714, 0]
click at [594, 23] on icon at bounding box center [592, 21] width 20 height 20
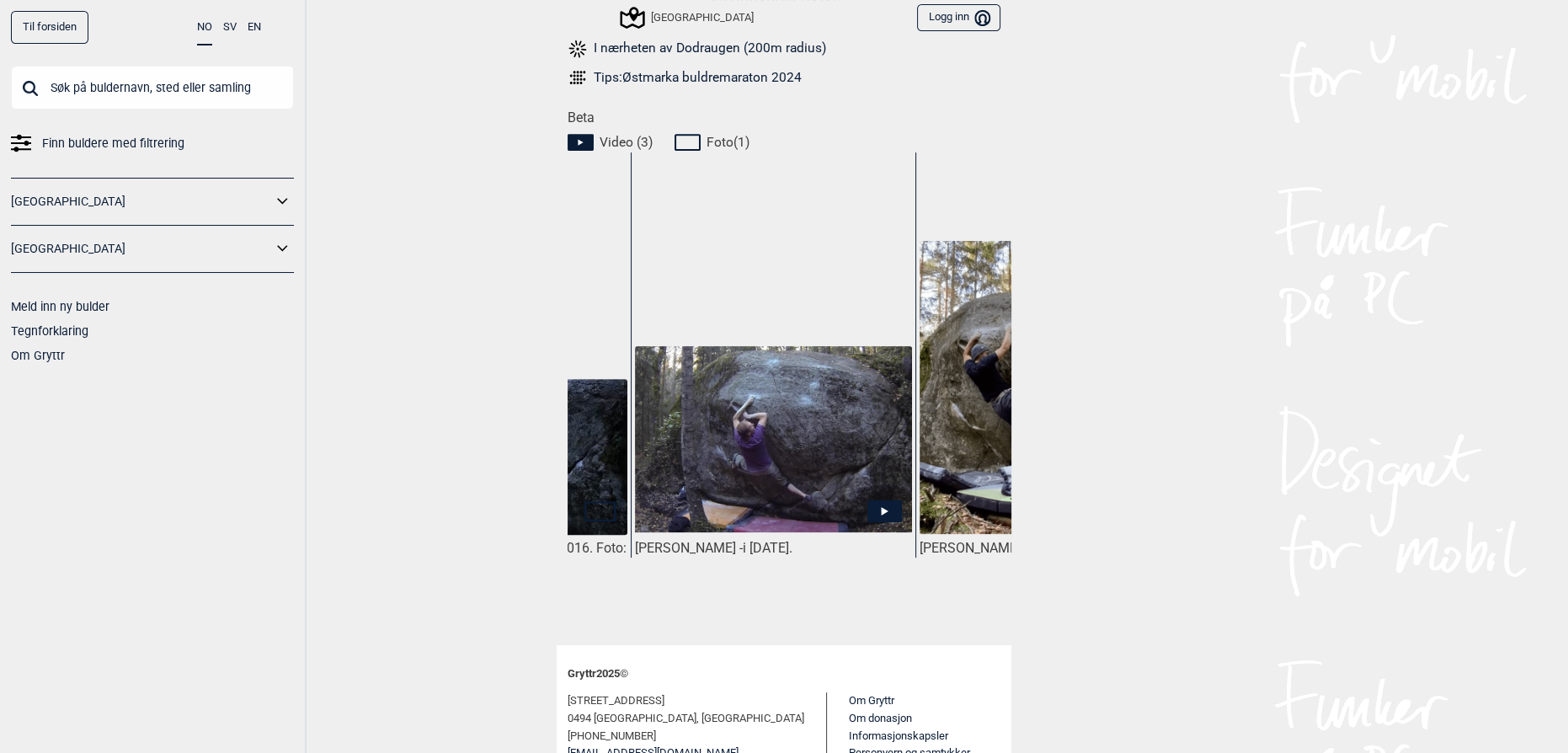
click at [1401, 151] on div "Til forsiden NO SV EN Finn buldere med filtrering Norge Sverige Meld inn ny bul…" at bounding box center [784, 376] width 1568 height 753
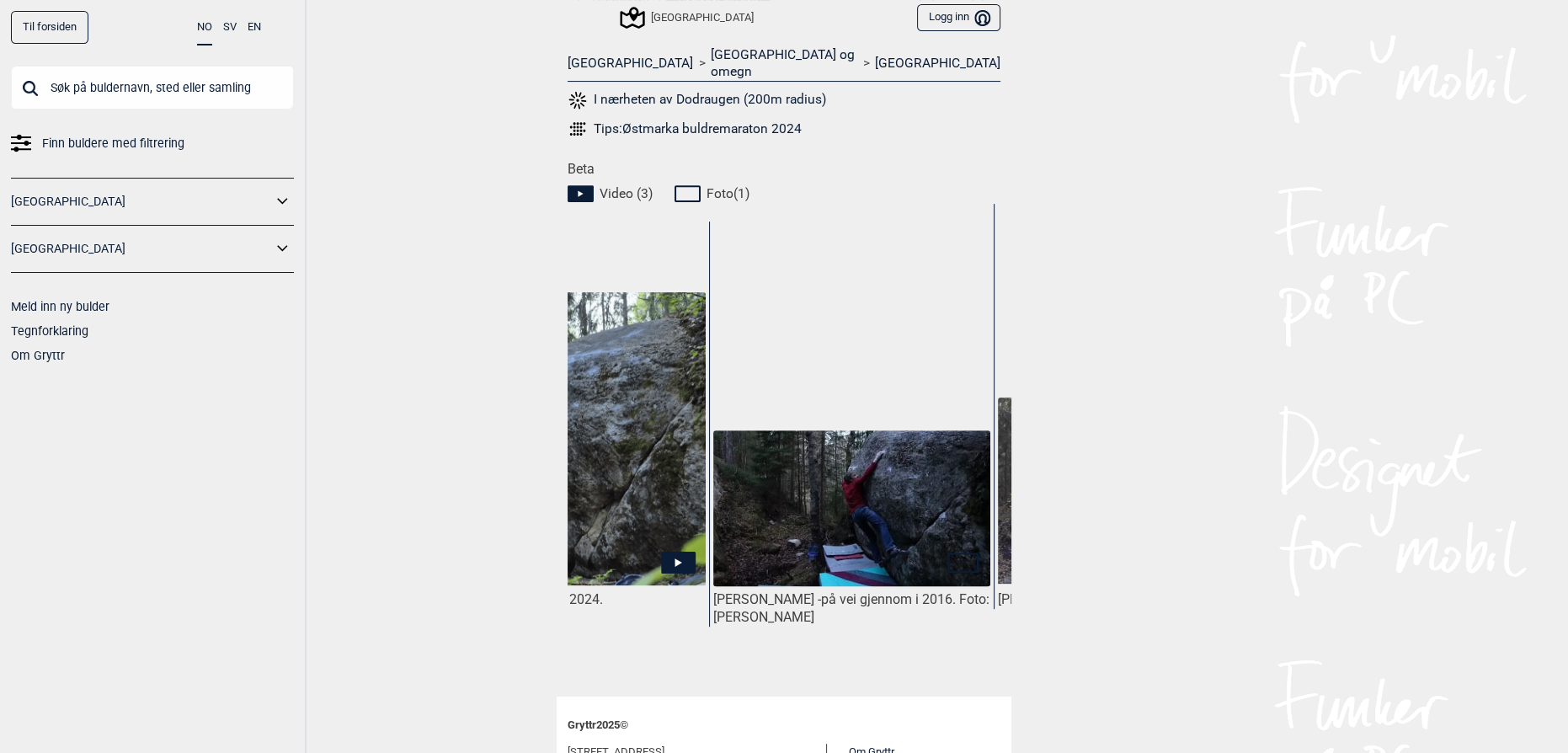
scroll to position [0, 0]
